Goal: Task Accomplishment & Management: Complete application form

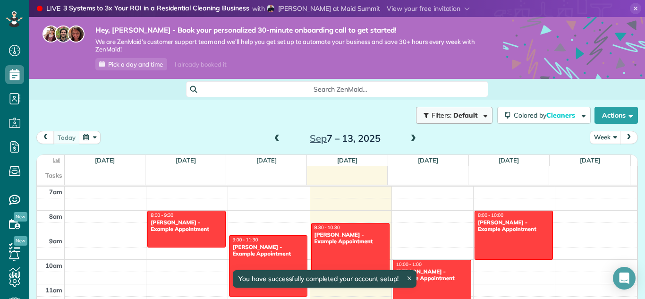
click at [468, 117] on span "Default" at bounding box center [465, 115] width 25 height 8
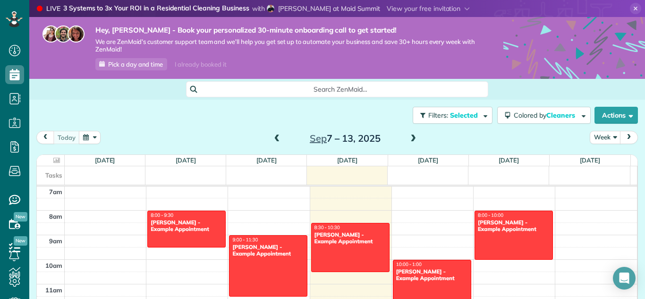
click at [133, 114] on div "Close Filters Apply Uncheck All Display Cleaners Sheila Besares No Cleaners Ass…" at bounding box center [322, 149] width 645 height 299
click at [16, 276] on use at bounding box center [14, 280] width 11 height 11
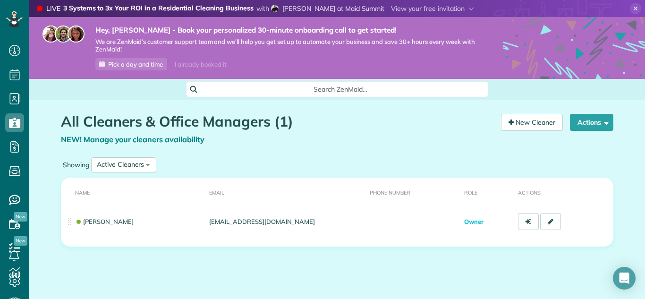
scroll to position [17, 0]
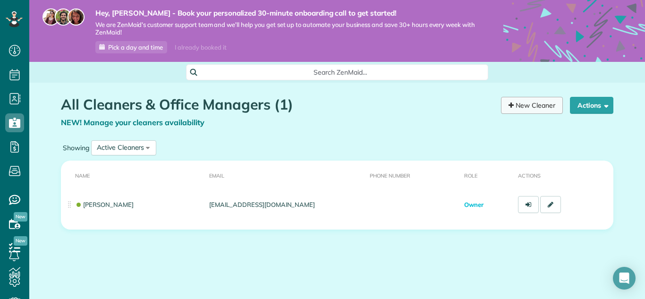
click at [520, 108] on link "New Cleaner" at bounding box center [532, 105] width 62 height 17
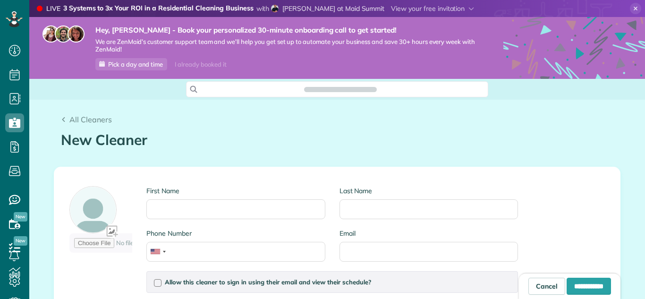
scroll to position [4, 4]
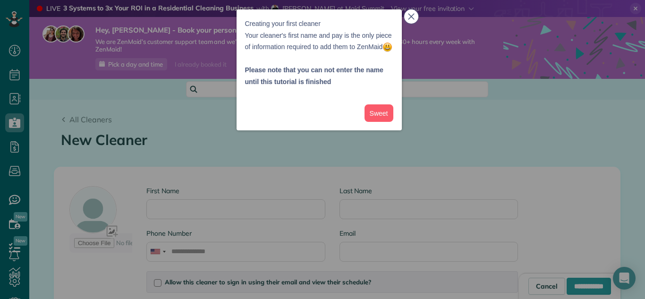
click at [412, 16] on icon "close," at bounding box center [411, 16] width 7 height 7
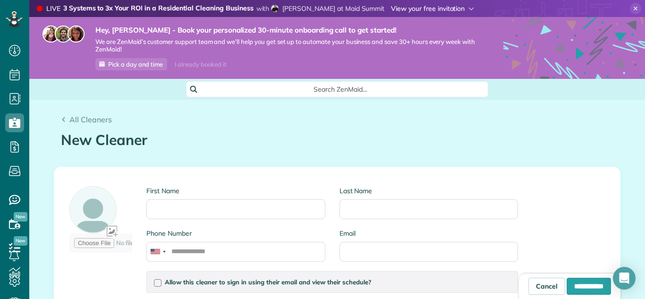
click at [436, 6] on span at bounding box center [432, 8] width 83 height 8
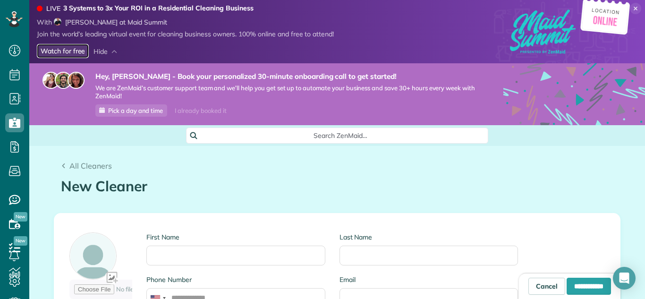
click at [62, 50] on link "Watch for free" at bounding box center [63, 51] width 52 height 15
click at [14, 17] on icon at bounding box center [14, 17] width 2 height 2
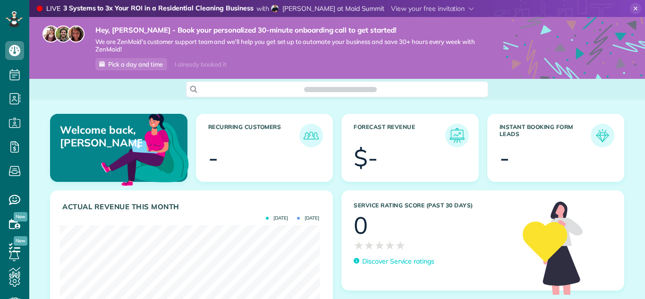
scroll to position [115, 259]
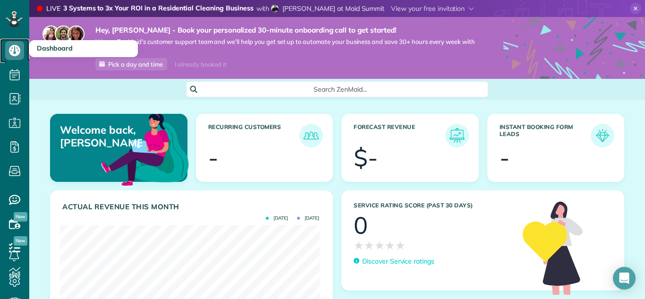
click at [12, 54] on use at bounding box center [14, 50] width 11 height 11
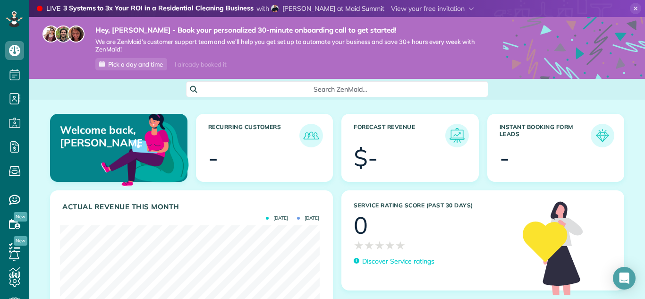
click at [629, 8] on icon at bounding box center [634, 8] width 11 height 11
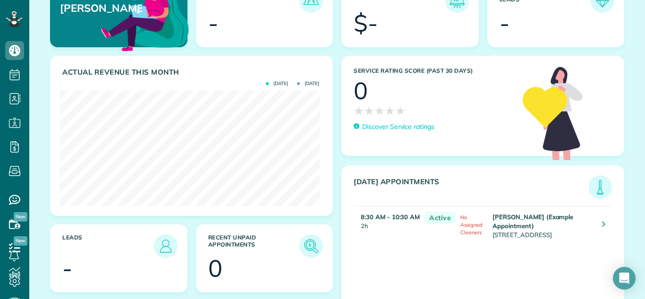
scroll to position [162, 0]
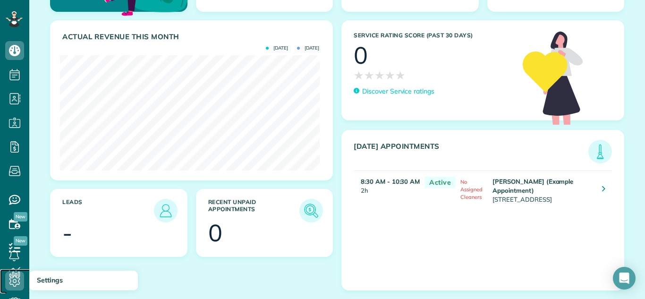
click at [16, 274] on icon at bounding box center [14, 280] width 19 height 19
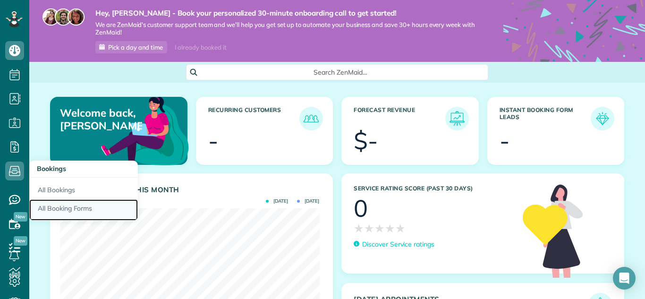
click at [64, 206] on link "All Booking Forms" at bounding box center [83, 210] width 109 height 22
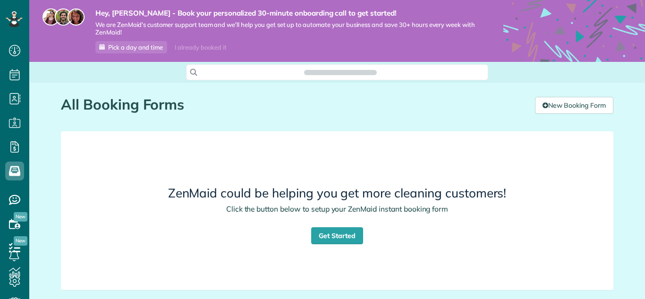
scroll to position [4, 4]
click at [330, 229] on link "Get Started" at bounding box center [337, 235] width 52 height 17
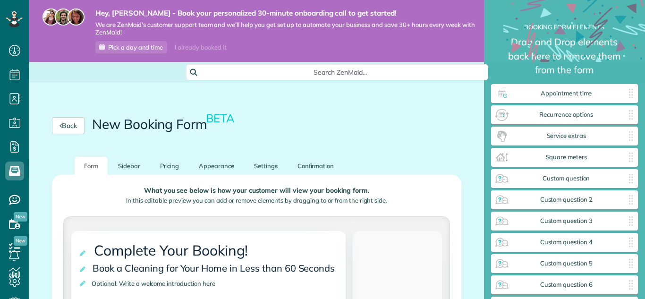
scroll to position [322, 147]
click at [442, 150] on div "Back New Booking Form BETA" at bounding box center [256, 125] width 454 height 62
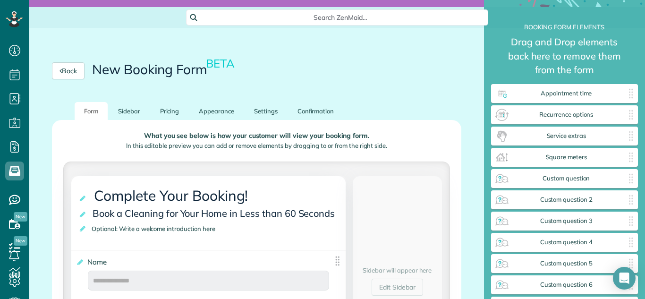
scroll to position [57, 0]
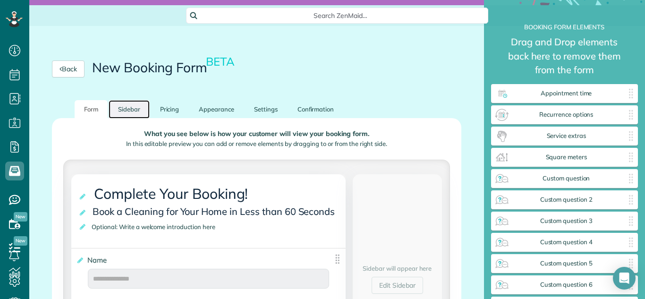
click at [128, 110] on link "Sidebar" at bounding box center [129, 109] width 41 height 18
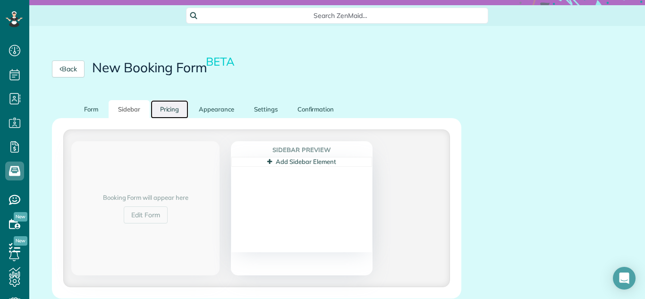
click at [173, 110] on link "Pricing" at bounding box center [170, 109] width 38 height 18
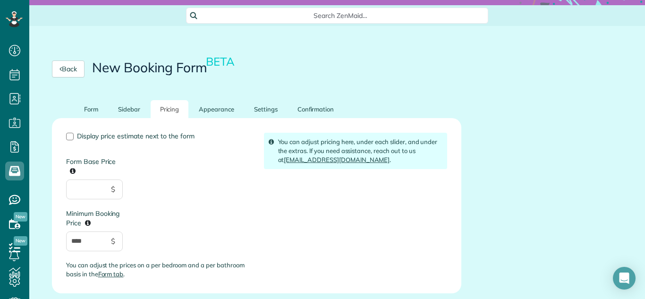
click at [68, 144] on label "Form Base Price" at bounding box center [94, 159] width 57 height 34
click at [68, 179] on input "Form Base Price" at bounding box center [94, 189] width 57 height 20
click at [69, 136] on div at bounding box center [70, 137] width 8 height 8
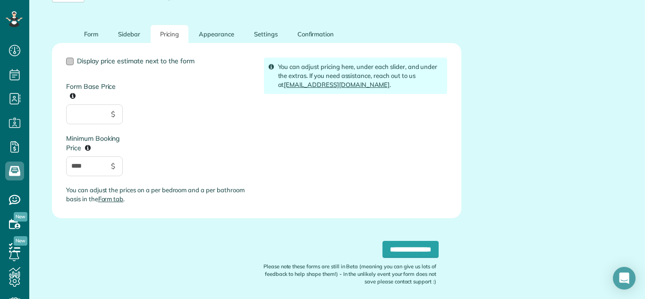
scroll to position [133, 0]
click at [73, 113] on input "Form Base Price" at bounding box center [94, 113] width 57 height 20
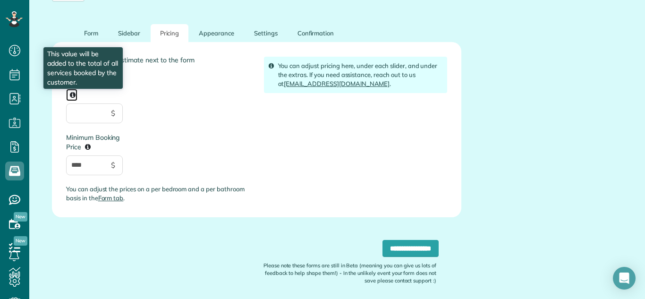
click at [72, 92] on icon at bounding box center [73, 95] width 6 height 7
click at [72, 103] on input "Form Base Price This value will be added to the total of all services booked by…" at bounding box center [94, 113] width 57 height 20
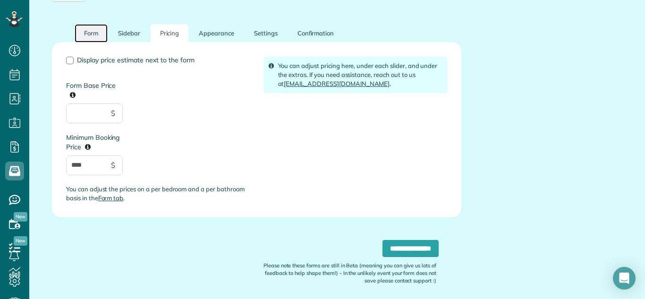
click at [89, 33] on link "Form" at bounding box center [91, 33] width 33 height 18
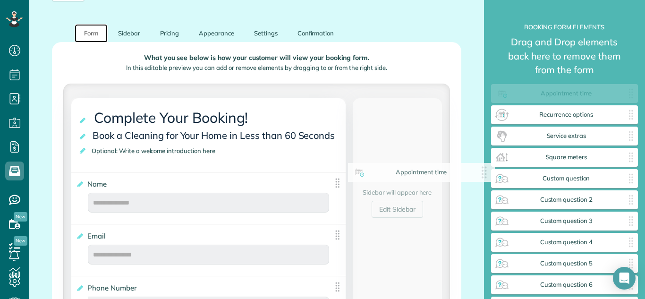
drag, startPoint x: 573, startPoint y: 99, endPoint x: 424, endPoint y: 178, distance: 168.9
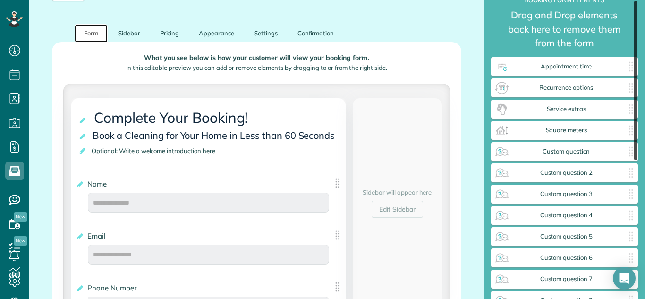
scroll to position [0, 0]
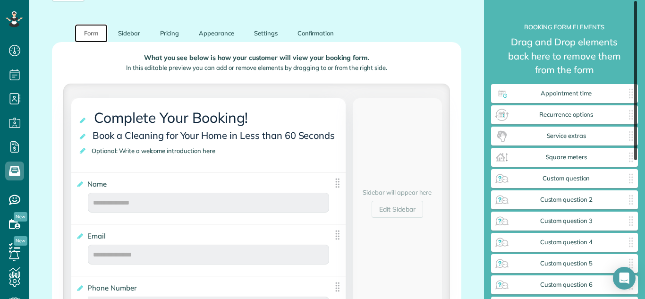
drag, startPoint x: 636, startPoint y: 29, endPoint x: 603, endPoint y: 8, distance: 38.6
click at [603, 8] on div "**********" at bounding box center [564, 149] width 147 height 299
click at [627, 99] on img at bounding box center [630, 93] width 15 height 15
click at [591, 158] on span "Square meters" at bounding box center [566, 157] width 114 height 8
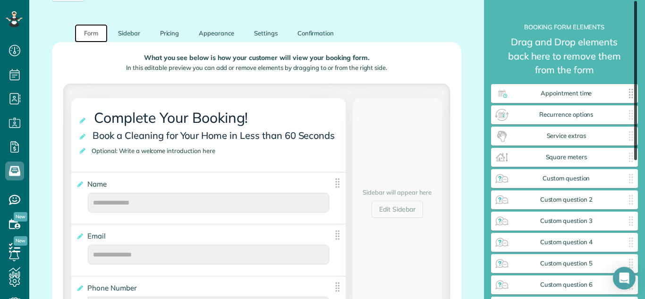
drag, startPoint x: 634, startPoint y: 107, endPoint x: 598, endPoint y: 99, distance: 37.2
click at [598, 99] on div "**********" at bounding box center [564, 149] width 147 height 299
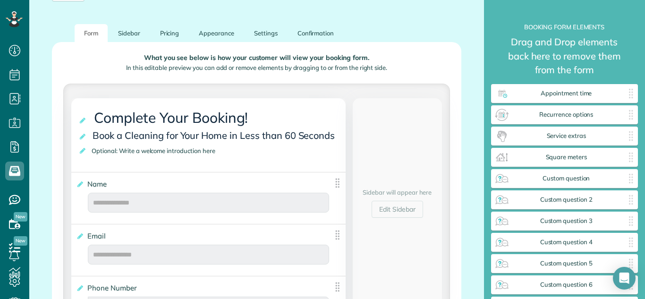
click at [432, 27] on ul "Form [GEOGRAPHIC_DATA] Pricing Appearance Settings Confirmation" at bounding box center [256, 33] width 409 height 18
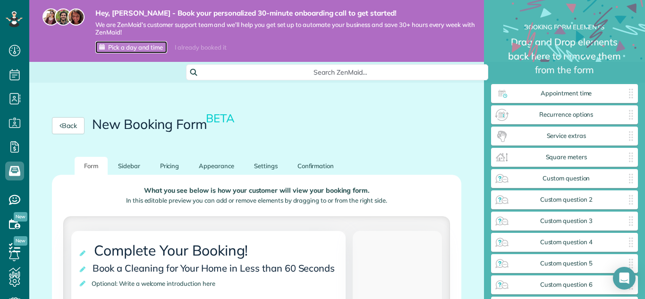
click at [136, 50] on span "Pick a day and time" at bounding box center [135, 47] width 55 height 8
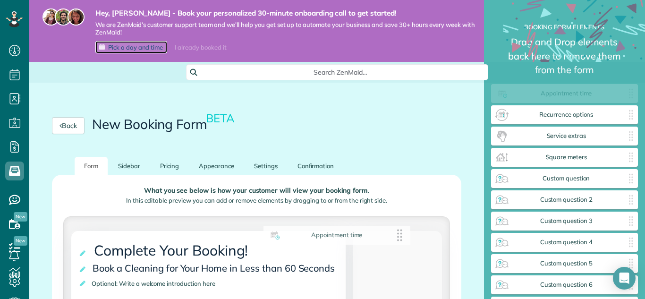
drag, startPoint x: 550, startPoint y: 99, endPoint x: 314, endPoint y: 244, distance: 276.9
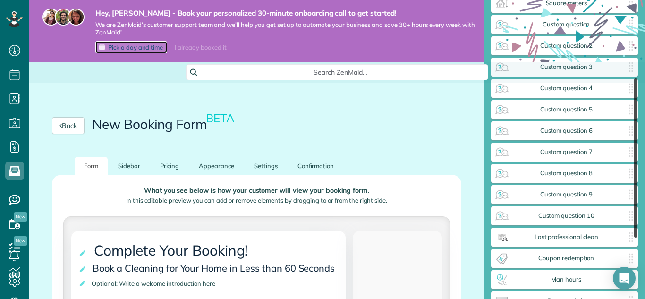
drag, startPoint x: 635, startPoint y: 108, endPoint x: 644, endPoint y: 189, distance: 81.7
click at [644, 189] on div "**********" at bounding box center [564, 149] width 161 height 299
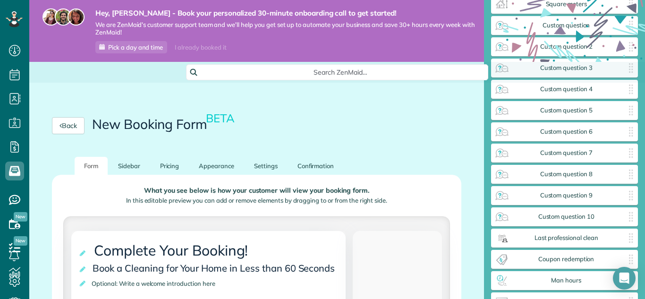
click at [572, 17] on icon at bounding box center [574, 71] width 142 height 142
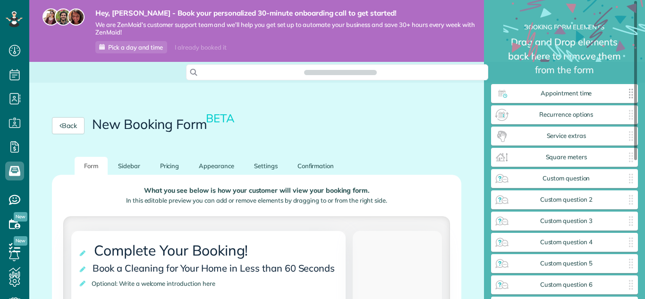
scroll to position [322, 147]
click at [563, 93] on span "Appointment time" at bounding box center [566, 94] width 114 height 8
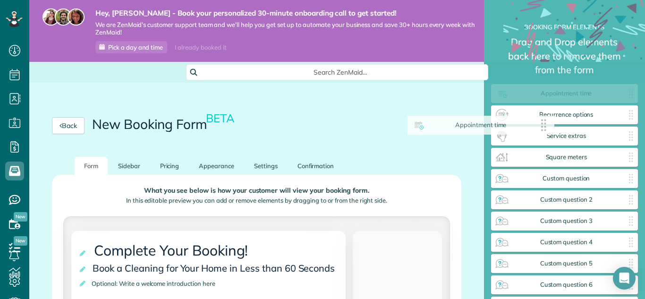
drag, startPoint x: 563, startPoint y: 93, endPoint x: 478, endPoint y: 125, distance: 90.4
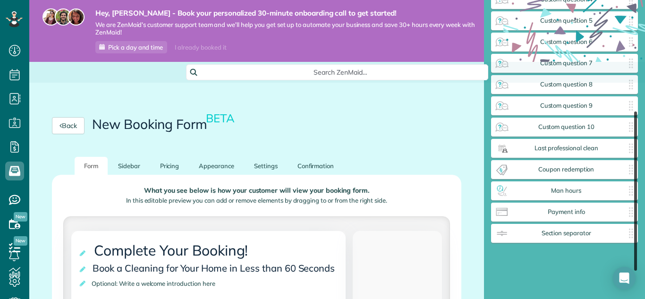
drag, startPoint x: 633, startPoint y: 84, endPoint x: 644, endPoint y: 213, distance: 129.8
click at [644, 213] on div "**********" at bounding box center [564, 149] width 161 height 299
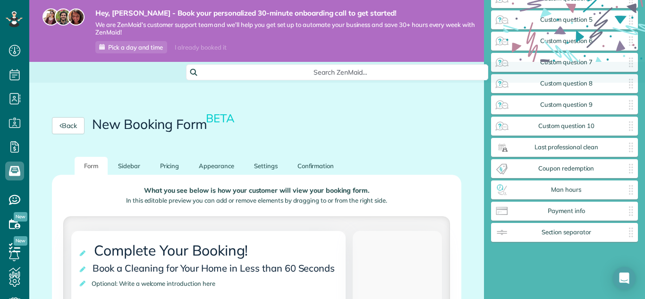
click at [456, 132] on div "Back New Booking Form BETA" at bounding box center [256, 125] width 454 height 62
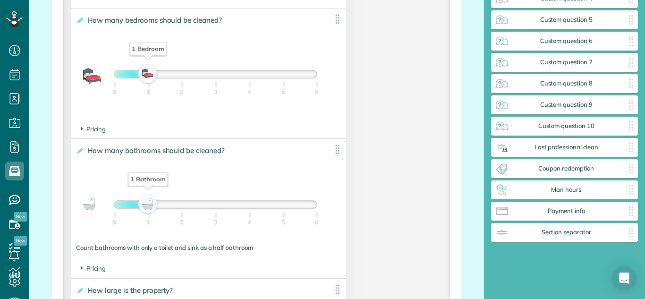
scroll to position [680, 0]
click at [331, 19] on img at bounding box center [337, 18] width 12 height 12
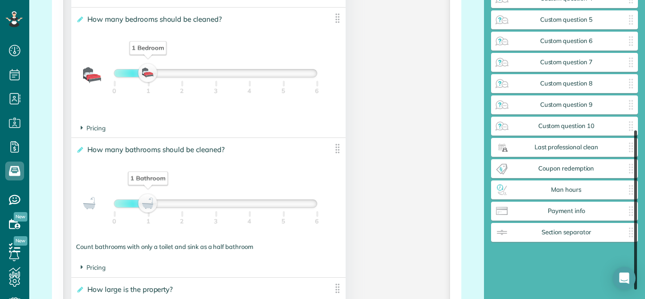
click at [634, 175] on div at bounding box center [635, 209] width 3 height 159
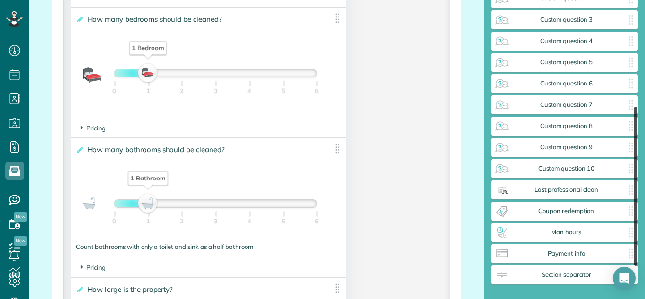
scroll to position [199, 0]
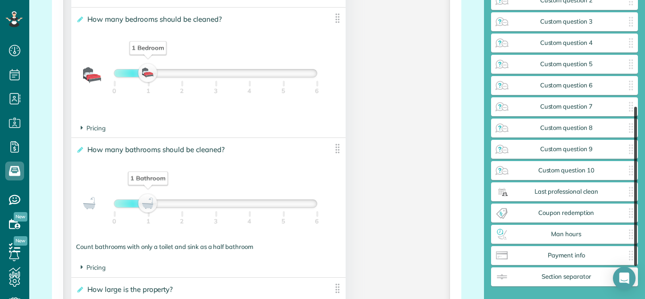
drag, startPoint x: 634, startPoint y: 148, endPoint x: 631, endPoint y: 125, distance: 23.8
click at [634, 125] on div at bounding box center [635, 186] width 3 height 159
click at [402, 134] on div "**********" at bounding box center [256, 7] width 384 height 913
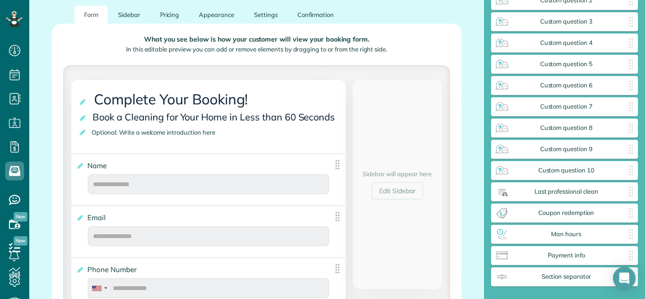
scroll to position [170, 0]
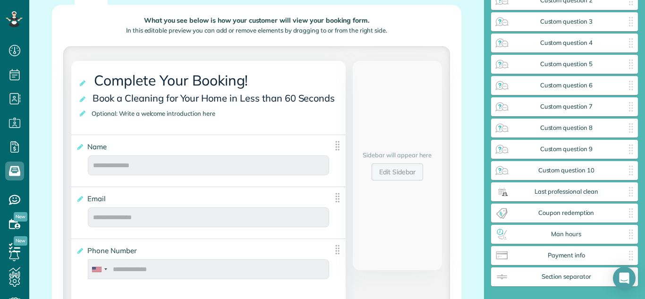
click at [394, 175] on link "Edit Sidebar" at bounding box center [396, 171] width 51 height 17
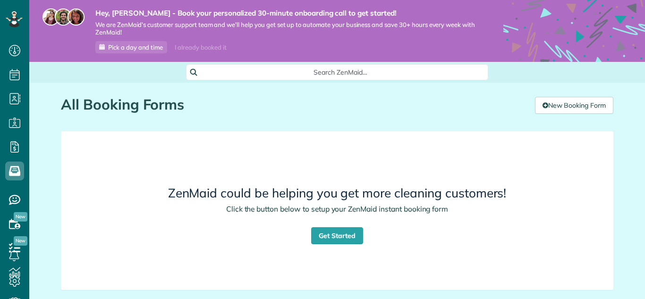
scroll to position [4, 4]
click at [326, 235] on link "Get Started" at bounding box center [337, 235] width 52 height 17
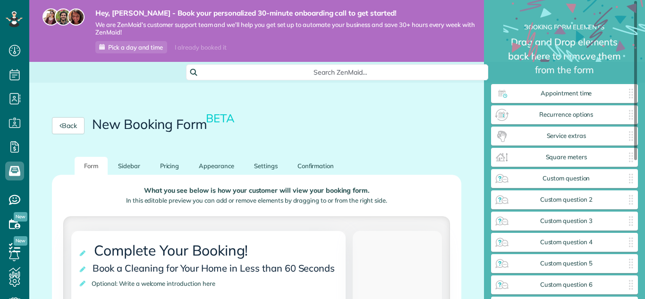
scroll to position [322, 147]
click at [435, 136] on div "Back New Booking Form BETA" at bounding box center [256, 125] width 454 height 62
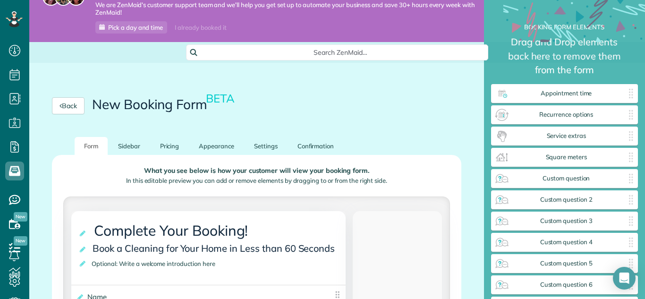
scroll to position [19, 0]
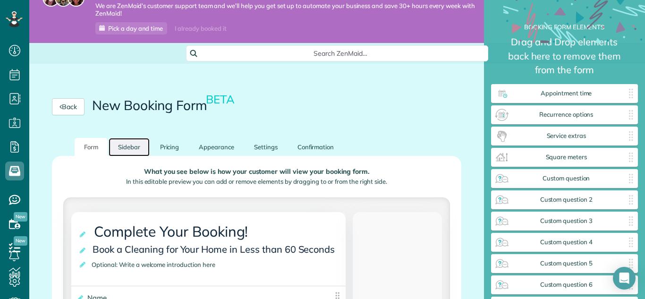
click at [129, 148] on link "Sidebar" at bounding box center [129, 147] width 41 height 18
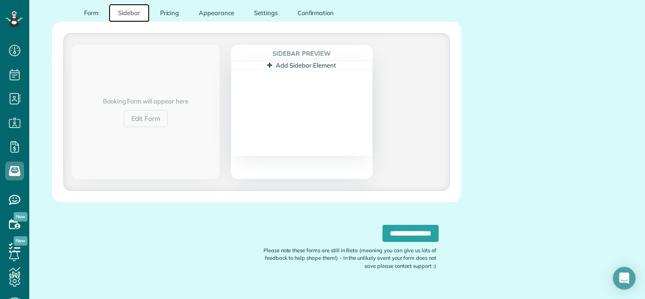
scroll to position [157, 0]
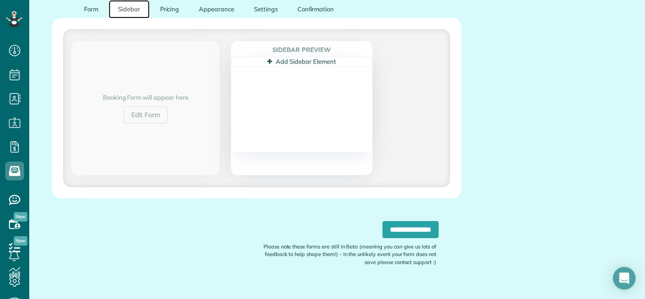
click at [302, 59] on link "Add Sidebar Element" at bounding box center [301, 62] width 68 height 8
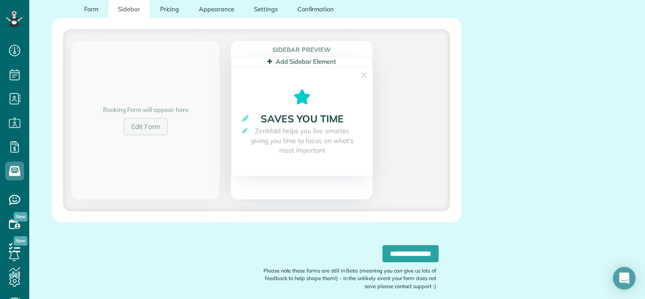
click at [140, 131] on link "Edit Form" at bounding box center [146, 126] width 44 height 17
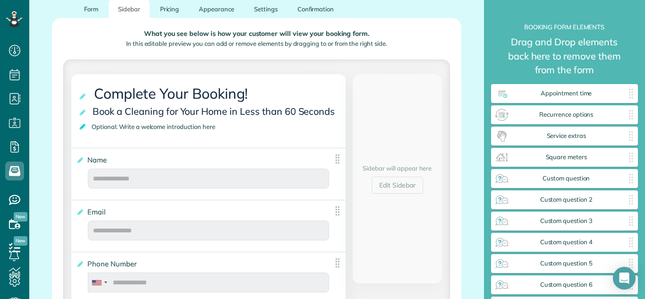
click at [84, 125] on icon at bounding box center [82, 126] width 9 height 7
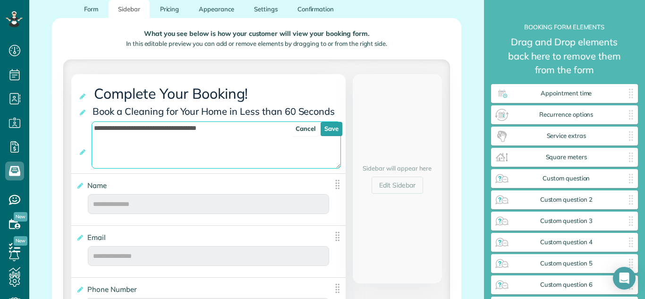
click at [196, 132] on textarea "**********" at bounding box center [216, 144] width 249 height 47
paste textarea "**********"
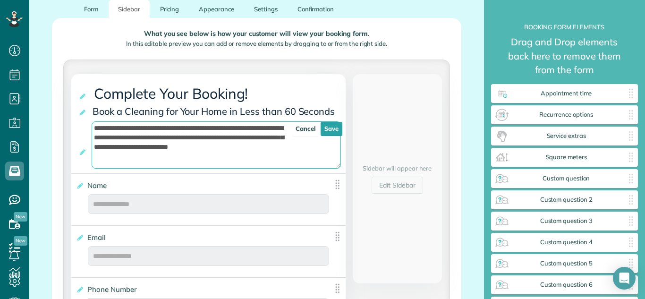
click at [144, 130] on textarea "**********" at bounding box center [216, 144] width 249 height 47
click at [253, 149] on textarea "**********" at bounding box center [216, 144] width 249 height 47
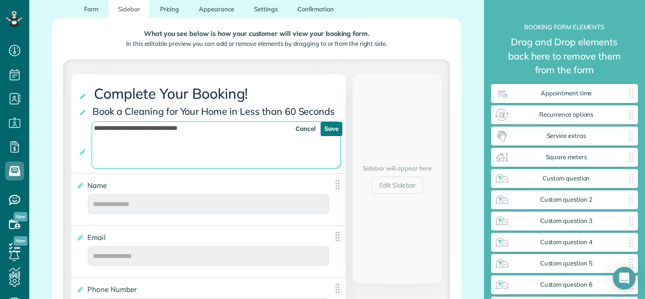
type textarea "**********"
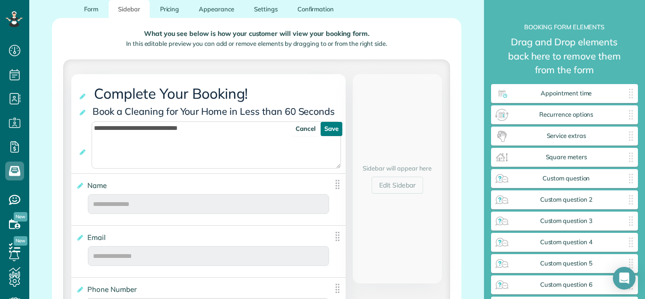
click at [327, 131] on link "Save" at bounding box center [331, 129] width 22 height 14
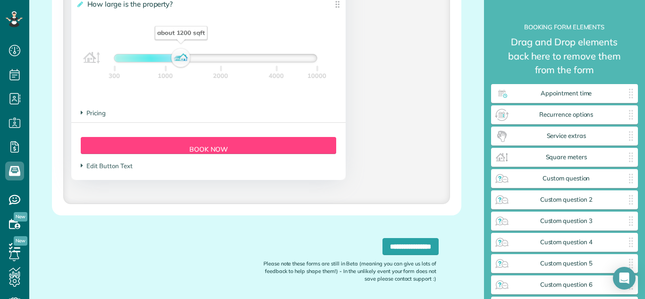
scroll to position [998, 0]
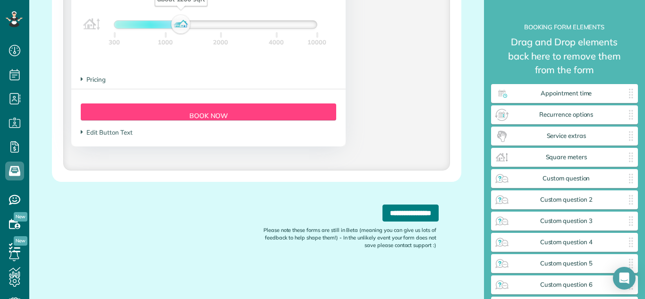
click at [384, 217] on input "**********" at bounding box center [410, 212] width 56 height 17
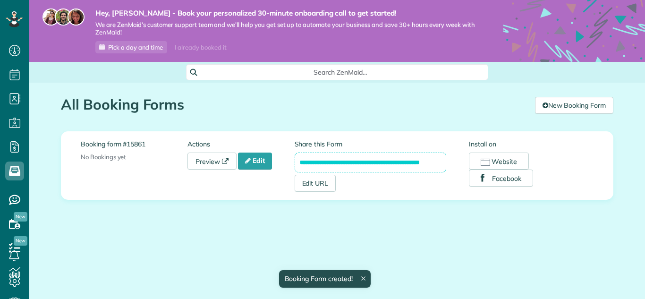
scroll to position [4, 4]
click at [258, 157] on link "Edit" at bounding box center [255, 160] width 34 height 17
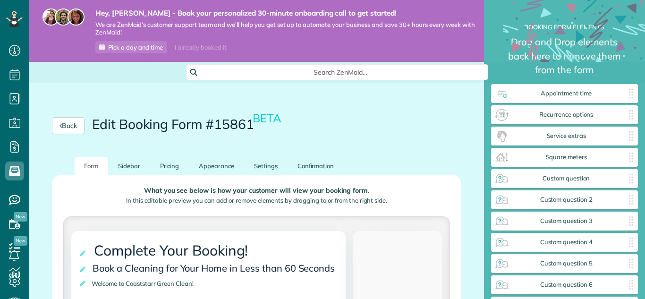
scroll to position [4, 0]
click at [417, 159] on ul "Form [GEOGRAPHIC_DATA] Pricing Appearance Settings Confirmation" at bounding box center [256, 166] width 409 height 18
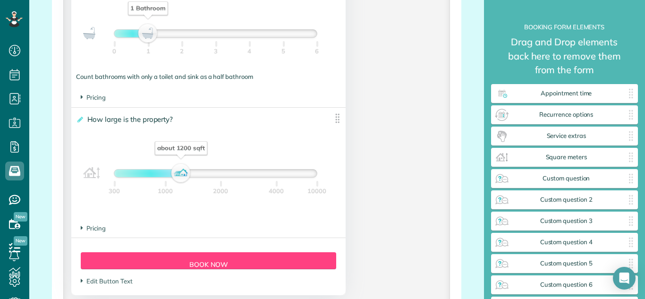
scroll to position [868, 0]
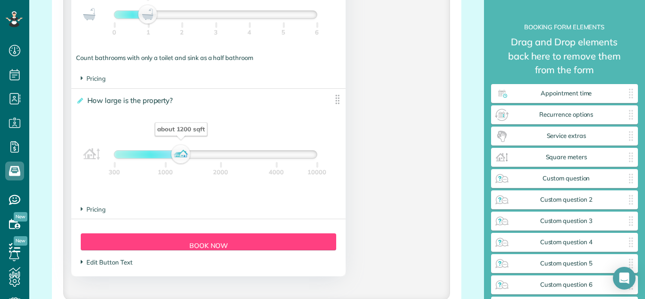
click at [97, 261] on span "Edit Button Text" at bounding box center [106, 262] width 51 height 8
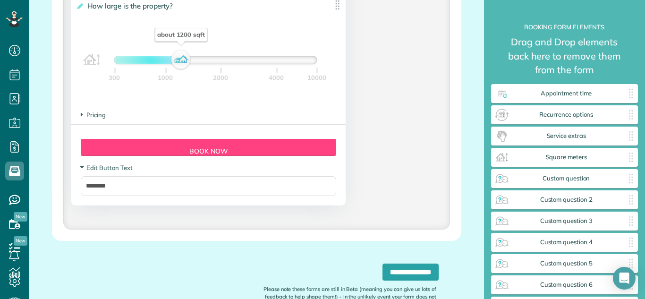
scroll to position [982, 0]
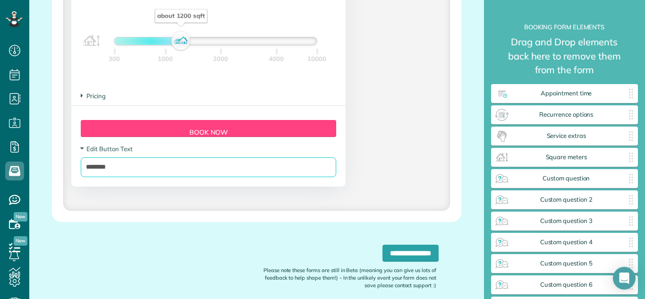
click at [225, 164] on input "********" at bounding box center [208, 167] width 255 height 20
click at [630, 94] on img at bounding box center [630, 93] width 15 height 15
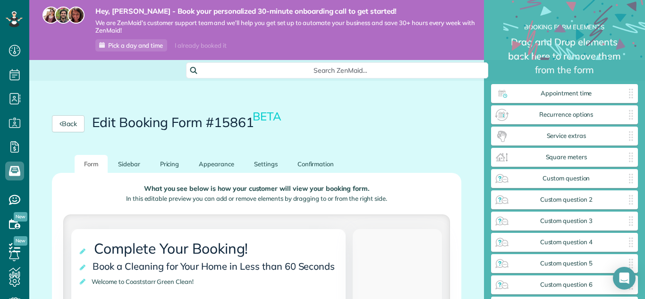
scroll to position [0, 0]
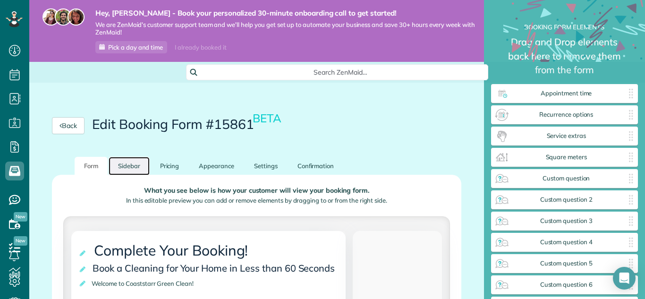
click at [120, 163] on link "Sidebar" at bounding box center [129, 166] width 41 height 18
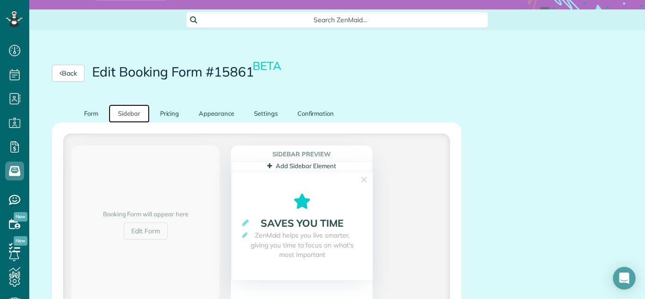
scroll to position [61, 0]
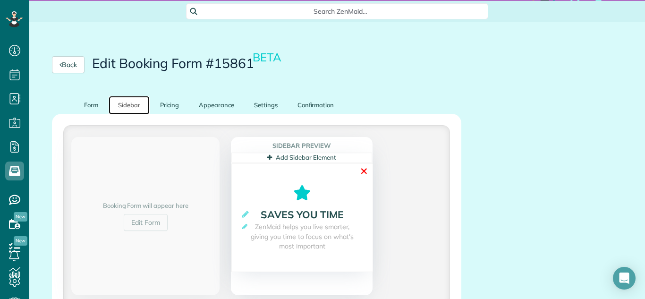
click at [362, 168] on link "✕" at bounding box center [364, 171] width 8 height 15
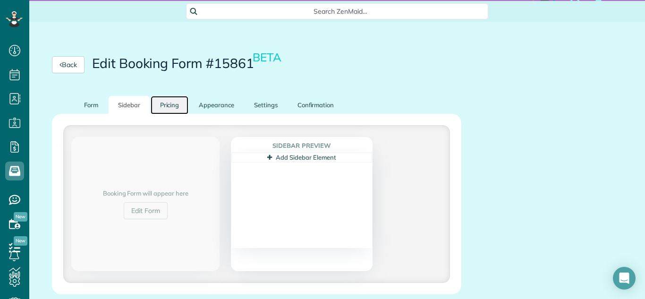
click at [173, 103] on link "Pricing" at bounding box center [170, 105] width 38 height 18
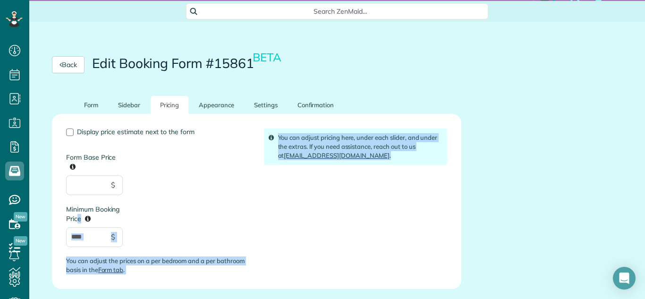
drag, startPoint x: 245, startPoint y: 203, endPoint x: 584, endPoint y: 171, distance: 340.3
click at [584, 171] on div "**********" at bounding box center [336, 220] width 615 height 372
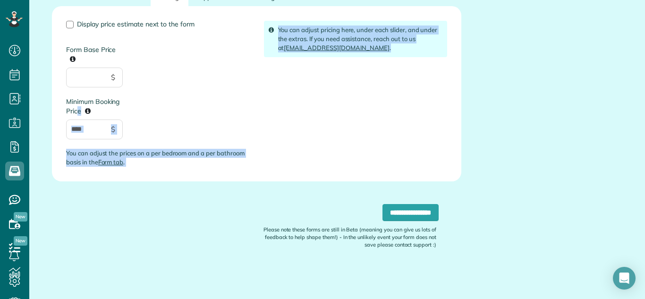
click at [170, 170] on div "Display price estimate next to the form Form Base Price $ Minimum Booking Price…" at bounding box center [158, 97] width 198 height 153
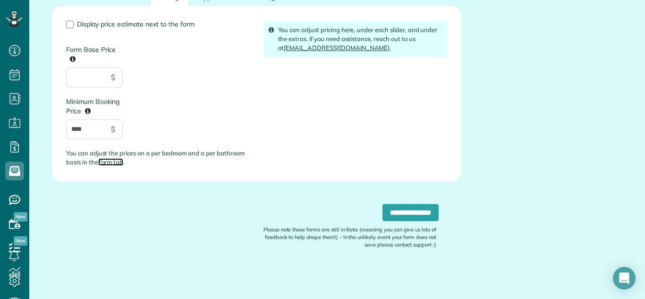
click at [116, 163] on link "Form tab" at bounding box center [110, 162] width 25 height 8
click at [116, 161] on link "Form tab" at bounding box center [110, 162] width 25 height 8
click at [106, 77] on input "Form Base Price" at bounding box center [94, 77] width 57 height 20
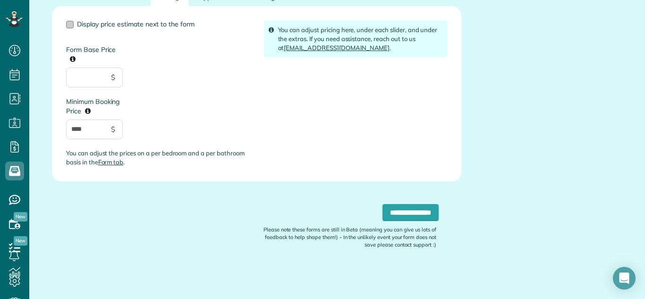
click at [70, 22] on div at bounding box center [70, 25] width 8 height 8
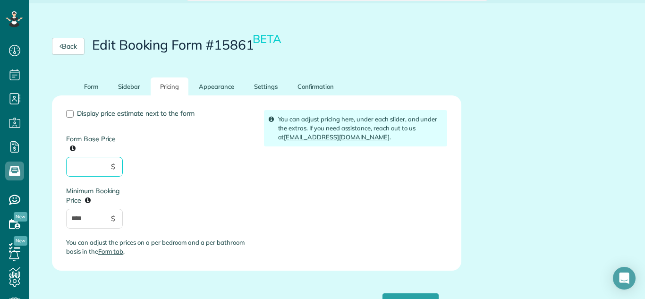
click at [96, 162] on input "Form Base Price" at bounding box center [94, 167] width 57 height 20
click at [253, 90] on link "Settings" at bounding box center [265, 86] width 42 height 18
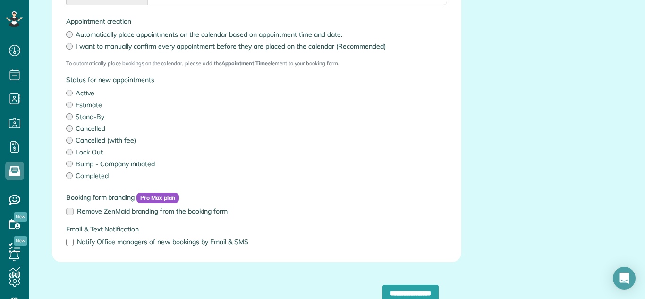
scroll to position [267, 0]
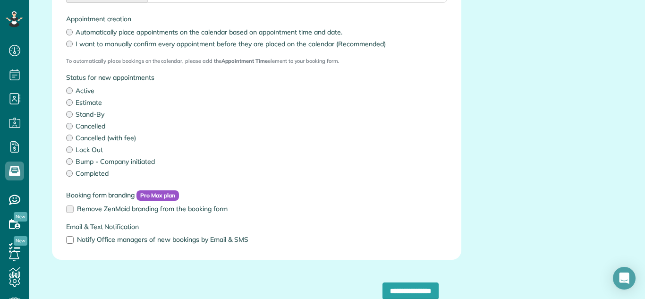
click at [70, 204] on div "Booking form branding Pro Max plan Remove ZenMaid branding from the booking form" at bounding box center [256, 202] width 395 height 24
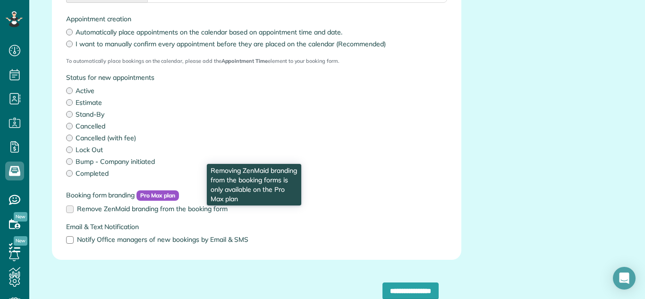
click at [70, 205] on label "Remove ZenMaid branding from the booking form" at bounding box center [256, 208] width 381 height 7
click at [70, 210] on label "Remove ZenMaid branding from the booking form" at bounding box center [256, 208] width 381 height 7
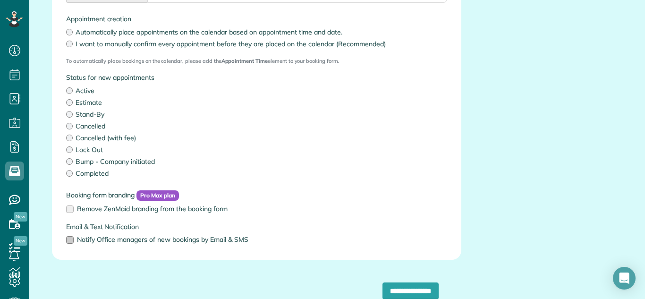
click at [70, 241] on div at bounding box center [70, 240] width 8 height 8
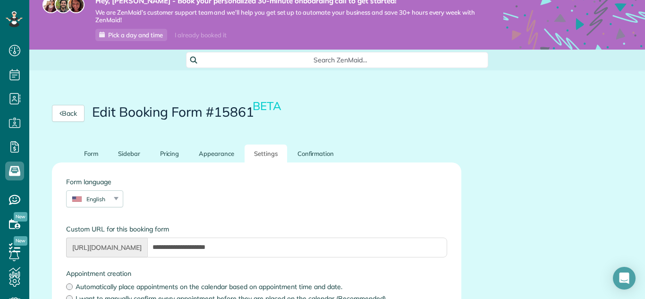
scroll to position [0, 0]
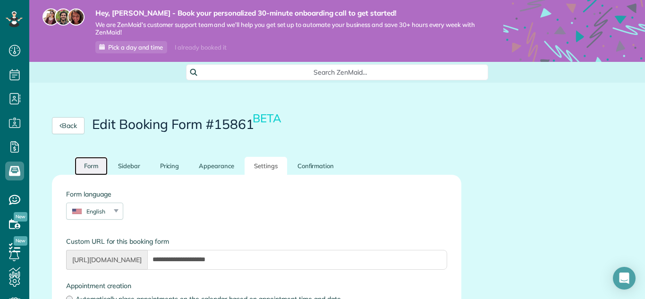
click at [88, 168] on link "Form" at bounding box center [91, 166] width 33 height 18
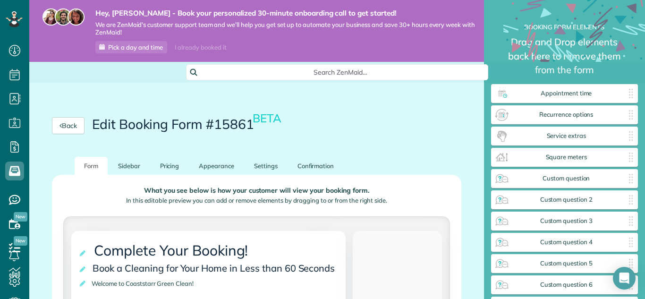
click at [433, 143] on div "Back Edit Booking Form #15861 BETA" at bounding box center [256, 125] width 454 height 62
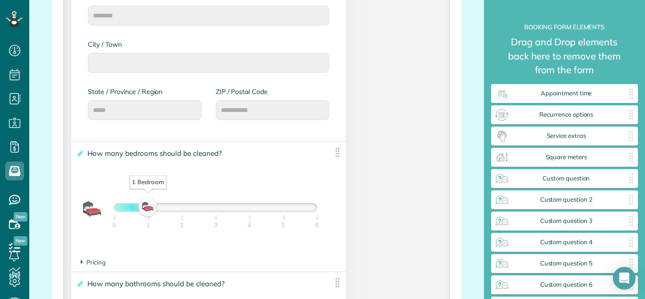
scroll to position [547, 0]
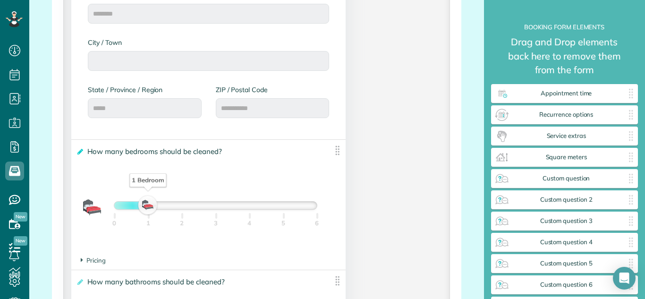
click at [77, 152] on icon at bounding box center [79, 151] width 7 height 7
click at [0, 0] on input "**********" at bounding box center [0, 0] width 0 height 0
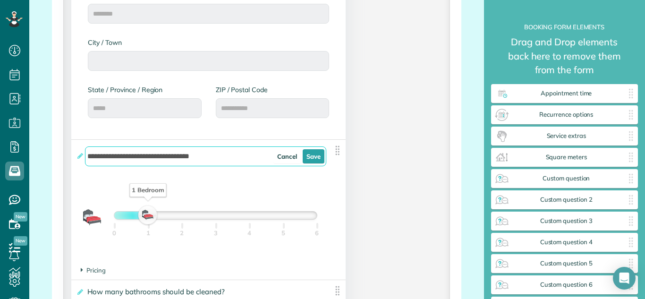
click at [226, 159] on input "**********" at bounding box center [205, 156] width 241 height 20
click at [98, 271] on span "Pricing" at bounding box center [93, 270] width 25 height 8
type input "**********"
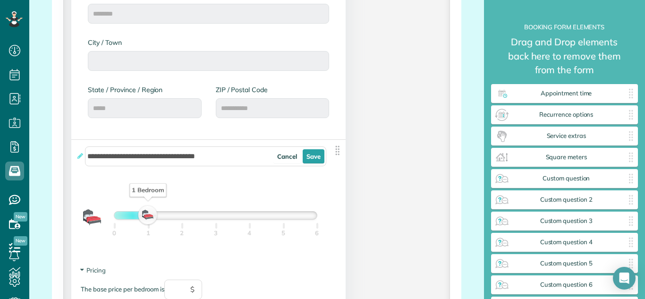
click at [411, 223] on div "**********" at bounding box center [256, 173] width 384 height 981
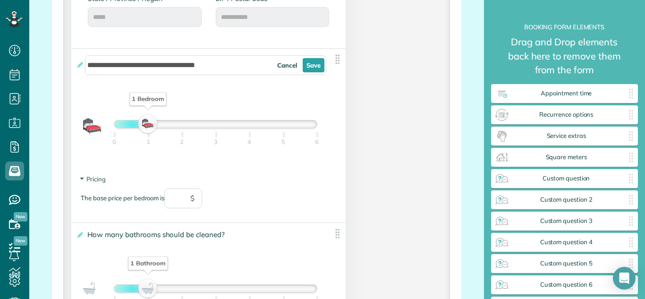
scroll to position [642, 0]
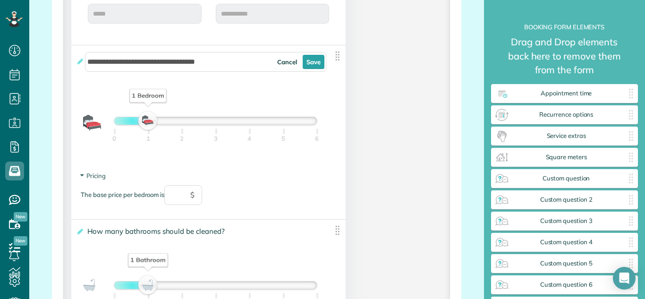
click at [356, 168] on div "**********" at bounding box center [256, 79] width 384 height 981
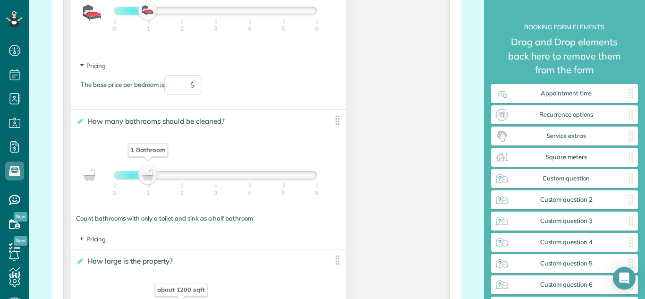
scroll to position [755, 0]
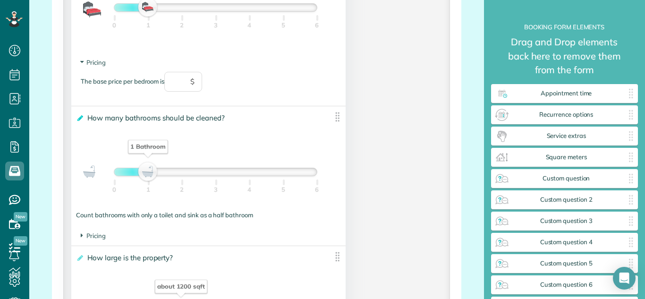
click at [81, 117] on icon at bounding box center [79, 118] width 7 height 7
click at [0, 0] on input "**********" at bounding box center [0, 0] width 0 height 0
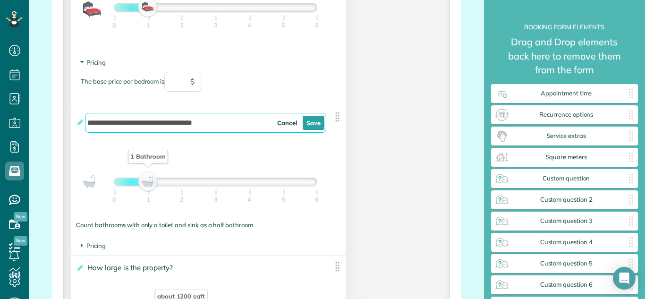
click at [226, 124] on input "**********" at bounding box center [205, 123] width 241 height 20
click at [243, 232] on div "**********" at bounding box center [208, 171] width 274 height 130
type input "**********"
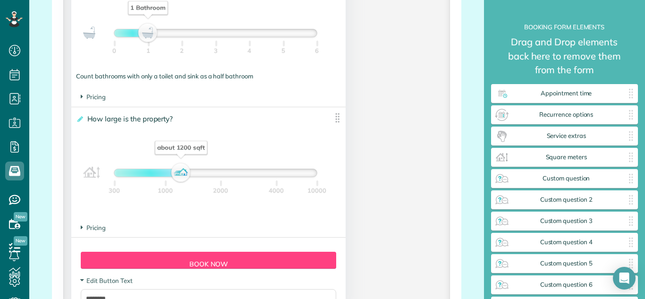
scroll to position [906, 0]
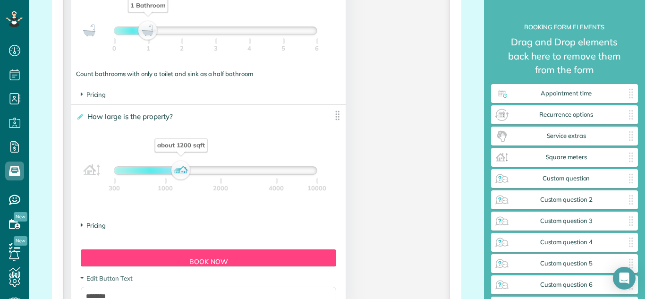
click at [95, 226] on span "Pricing" at bounding box center [93, 225] width 25 height 8
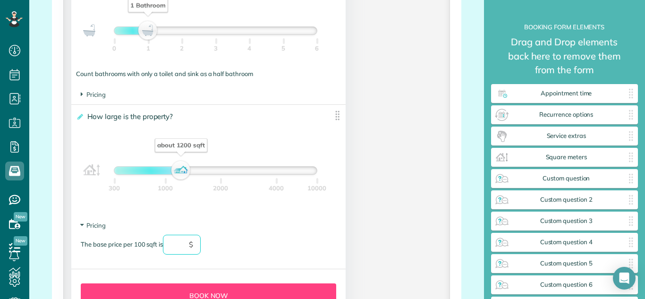
click at [172, 248] on input "text" at bounding box center [182, 245] width 38 height 20
type input "******"
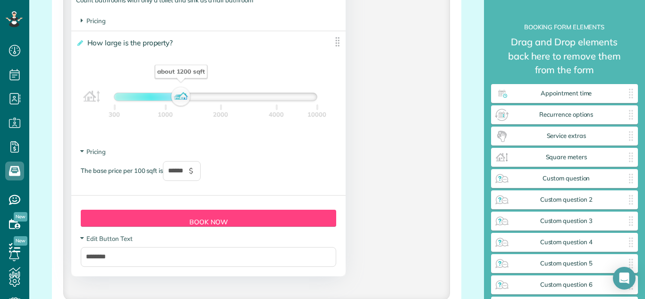
scroll to position [982, 0]
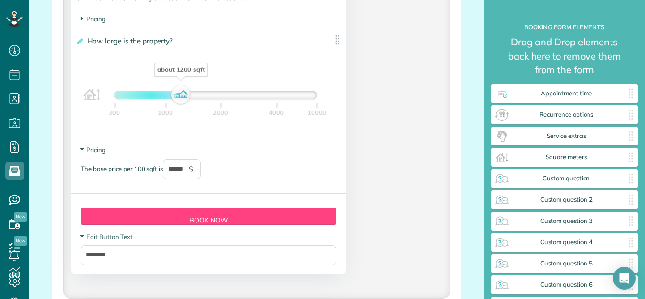
click at [193, 171] on span "$" at bounding box center [191, 169] width 4 height 10
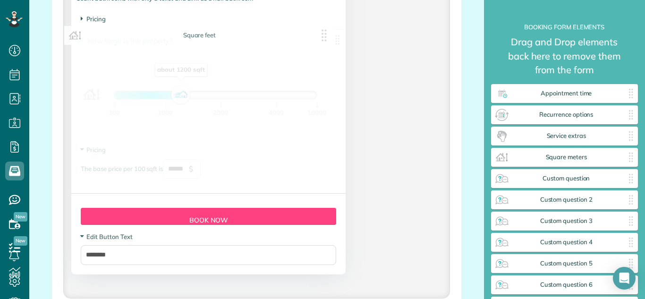
drag, startPoint x: 194, startPoint y: 171, endPoint x: 185, endPoint y: 168, distance: 9.6
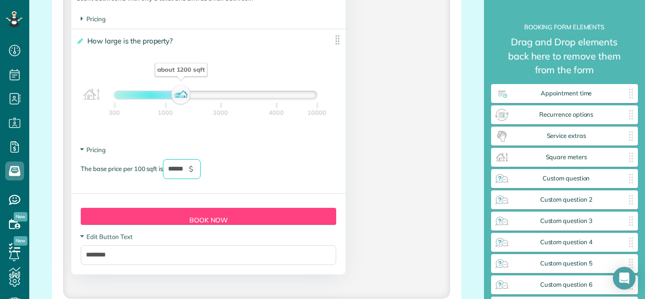
click at [185, 168] on input "******" at bounding box center [182, 169] width 38 height 20
click at [303, 174] on div "The base price per 100 sqft is ****** $" at bounding box center [208, 173] width 255 height 29
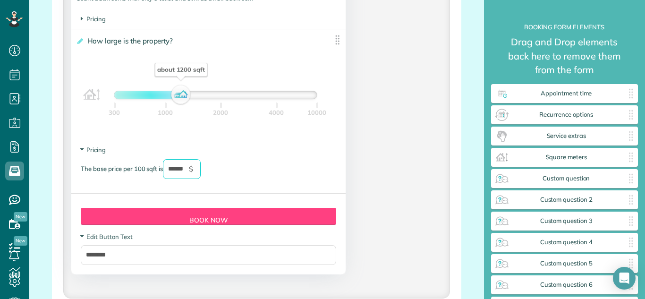
click at [301, 164] on div "The base price per 100 sqft is ****** $" at bounding box center [208, 173] width 255 height 29
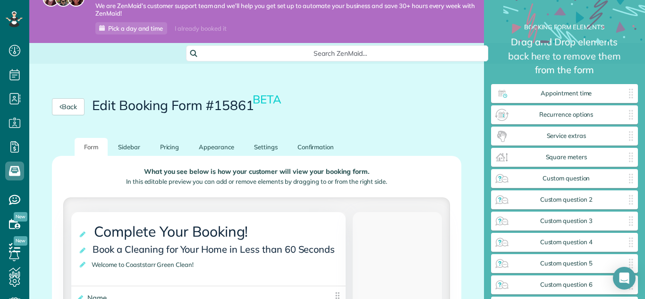
scroll to position [38, 0]
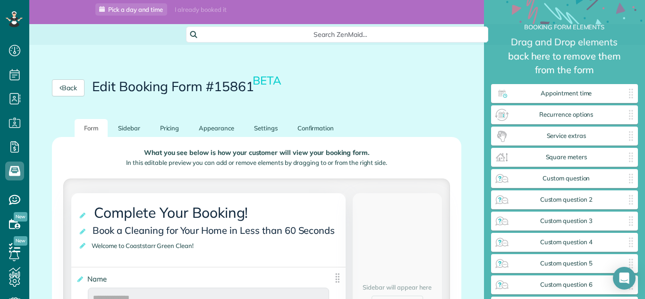
click at [325, 78] on div "Back Edit Booking Form #15861 BETA" at bounding box center [256, 88] width 454 height 62
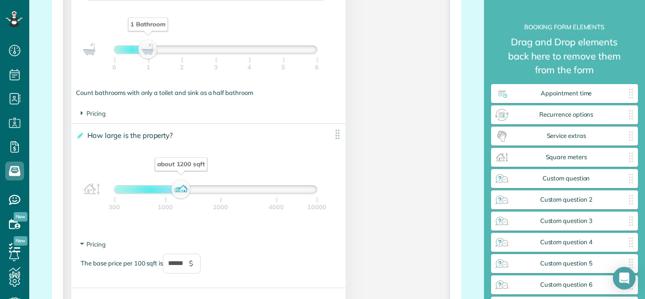
scroll to position [906, 0]
